Goal: Information Seeking & Learning: Learn about a topic

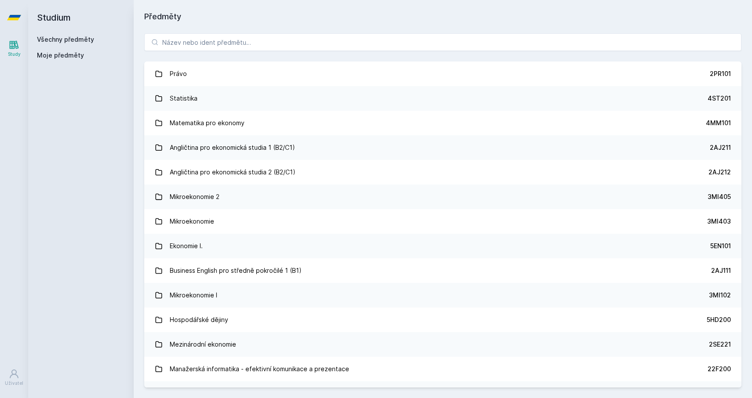
click at [334, 50] on input "search" at bounding box center [442, 42] width 597 height 18
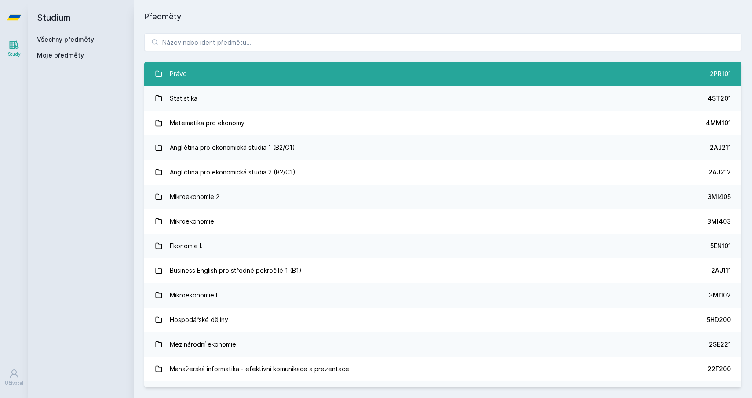
click at [315, 64] on link "Právo 2PR101" at bounding box center [442, 74] width 597 height 25
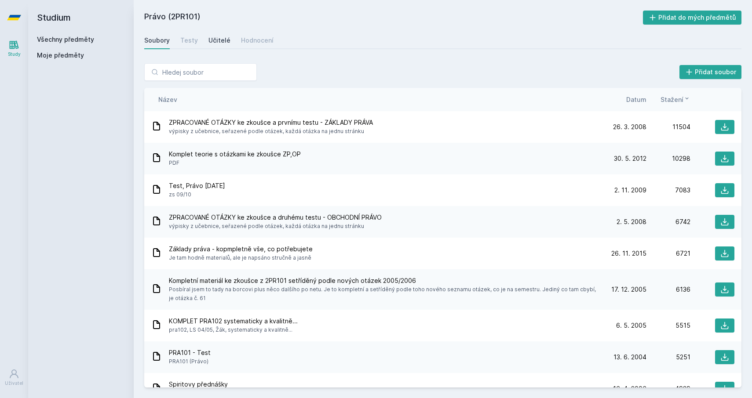
click at [215, 40] on div "Učitelé" at bounding box center [219, 40] width 22 height 9
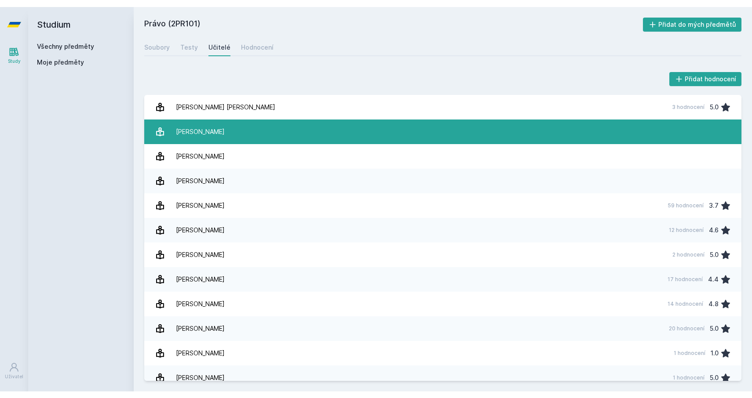
scroll to position [361, 0]
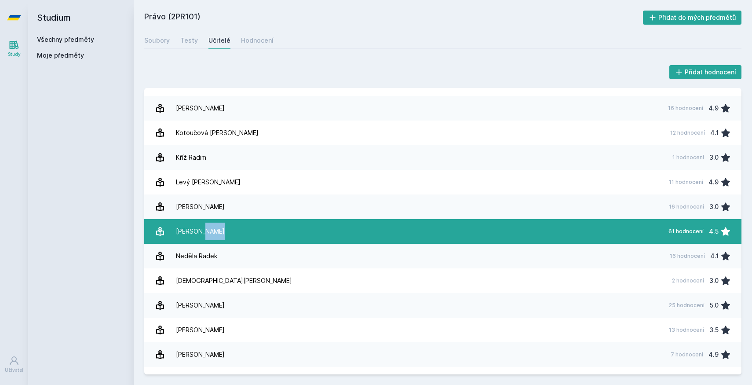
click at [209, 236] on div "[PERSON_NAME]" at bounding box center [200, 231] width 49 height 18
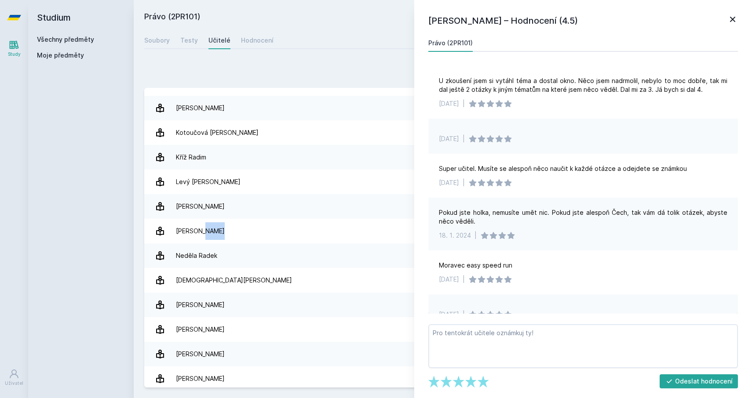
click at [734, 24] on link at bounding box center [732, 20] width 11 height 13
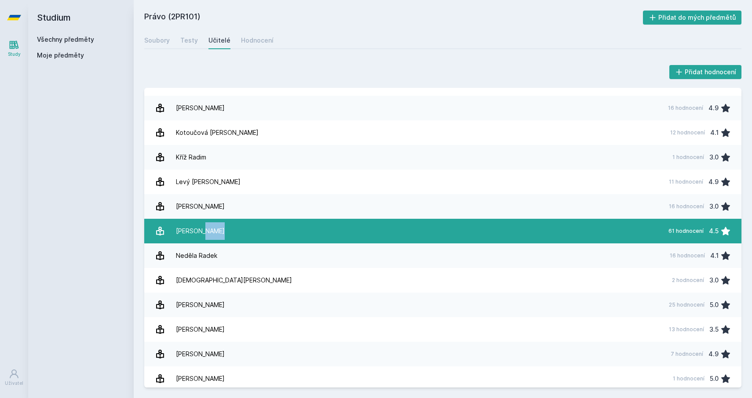
click at [694, 232] on div "61 hodnocení" at bounding box center [685, 231] width 35 height 7
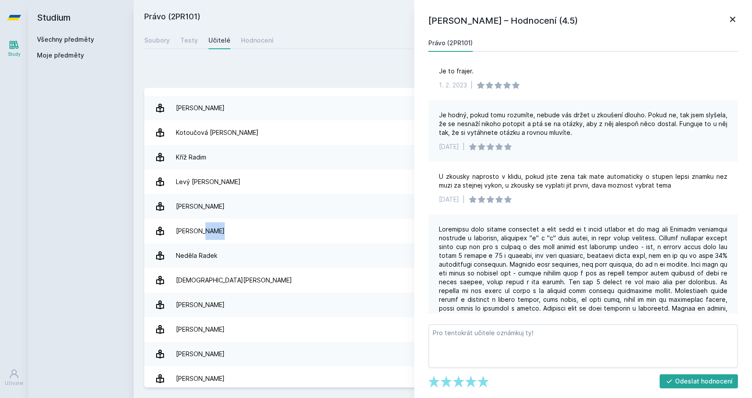
scroll to position [284, 0]
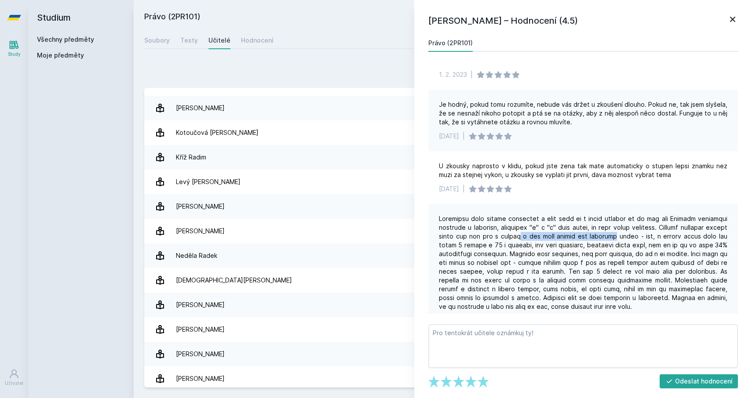
drag, startPoint x: 534, startPoint y: 238, endPoint x: 626, endPoint y: 240, distance: 92.3
click at [626, 240] on div at bounding box center [583, 263] width 288 height 97
click at [585, 250] on div at bounding box center [583, 263] width 288 height 97
drag, startPoint x: 542, startPoint y: 240, endPoint x: 643, endPoint y: 232, distance: 100.5
click at [643, 232] on div at bounding box center [583, 263] width 288 height 97
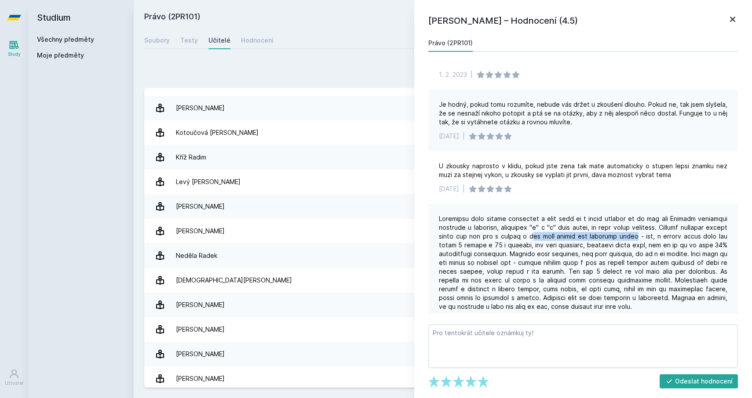
click at [627, 278] on div at bounding box center [583, 263] width 288 height 97
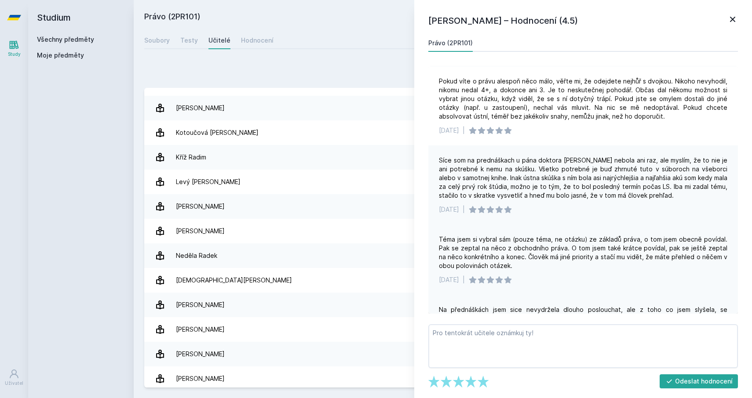
scroll to position [1000, 0]
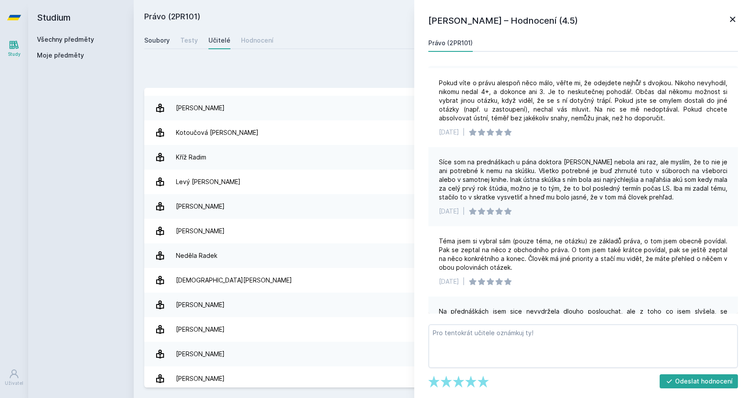
click at [167, 36] on div "Soubory" at bounding box center [156, 40] width 25 height 9
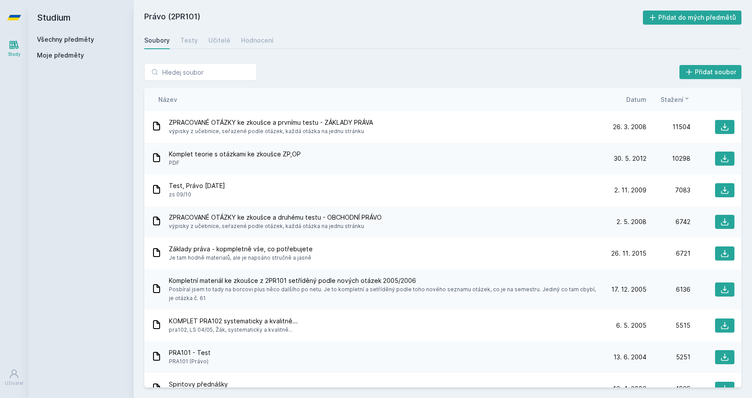
click at [158, 39] on div "Soubory" at bounding box center [156, 40] width 25 height 9
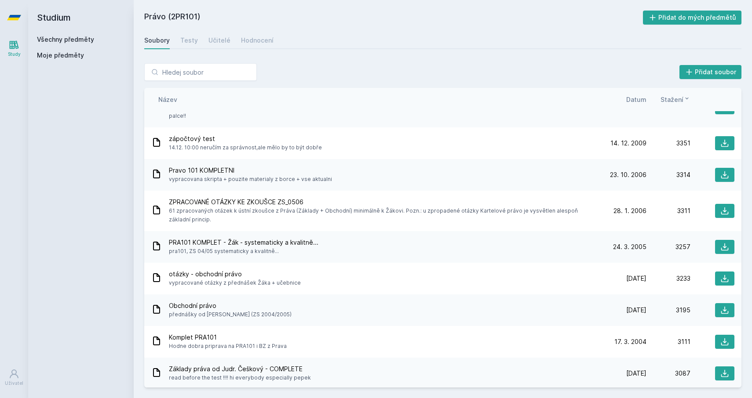
scroll to position [642, 0]
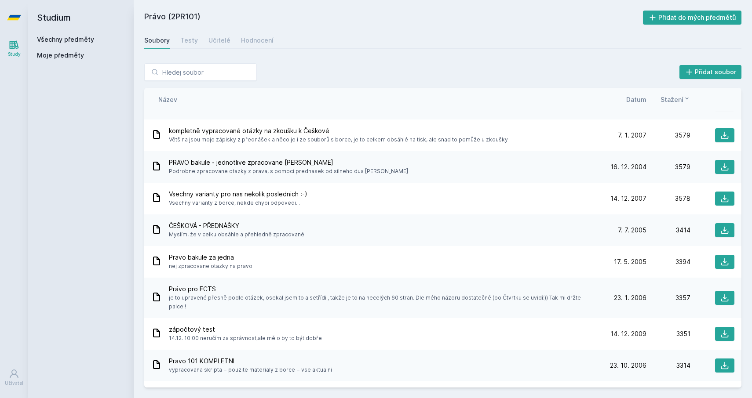
click at [643, 99] on span "Datum" at bounding box center [636, 99] width 20 height 9
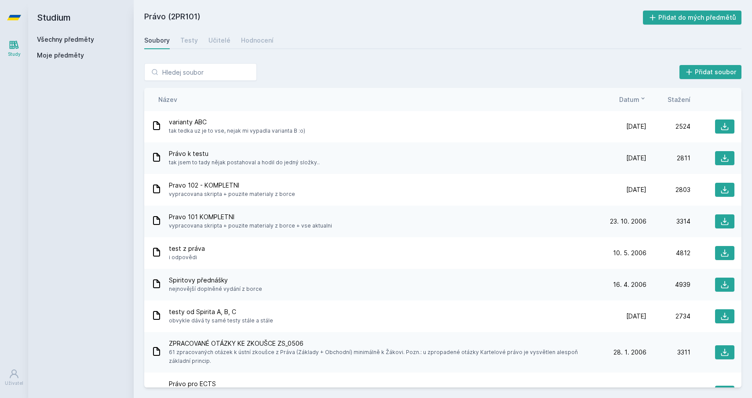
click at [641, 100] on icon at bounding box center [642, 98] width 7 height 7
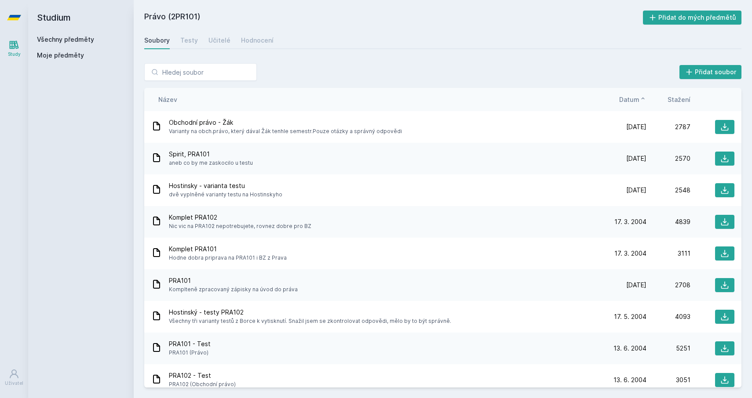
scroll to position [0, 0]
click at [636, 103] on span "Datum" at bounding box center [629, 99] width 20 height 9
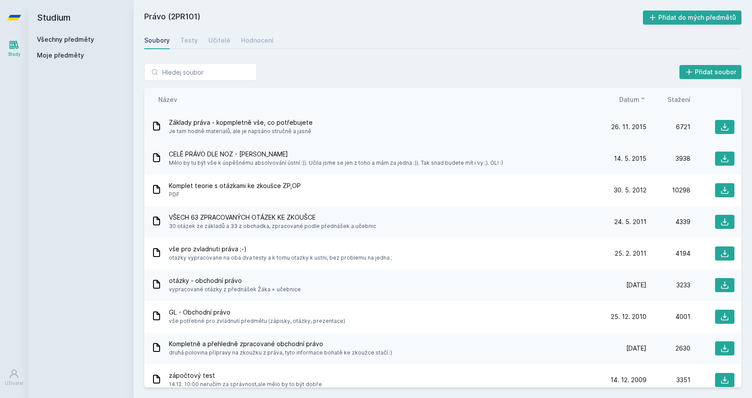
click at [271, 124] on span "Základy práva - kopmpletně vše, co potřebujete" at bounding box center [241, 122] width 144 height 9
click at [720, 127] on icon at bounding box center [724, 127] width 9 height 9
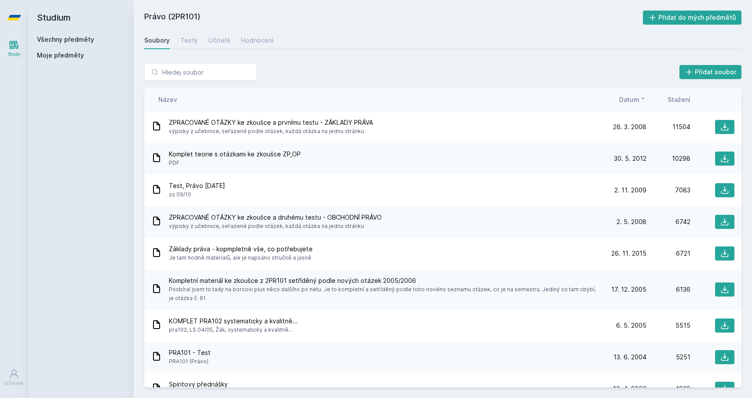
click at [420, 51] on div "Právo (2PR101) Přidat do mých předmětů [GEOGRAPHIC_DATA] Testy Učitelé Hodnocen…" at bounding box center [442, 199] width 597 height 377
